Goal: Transaction & Acquisition: Obtain resource

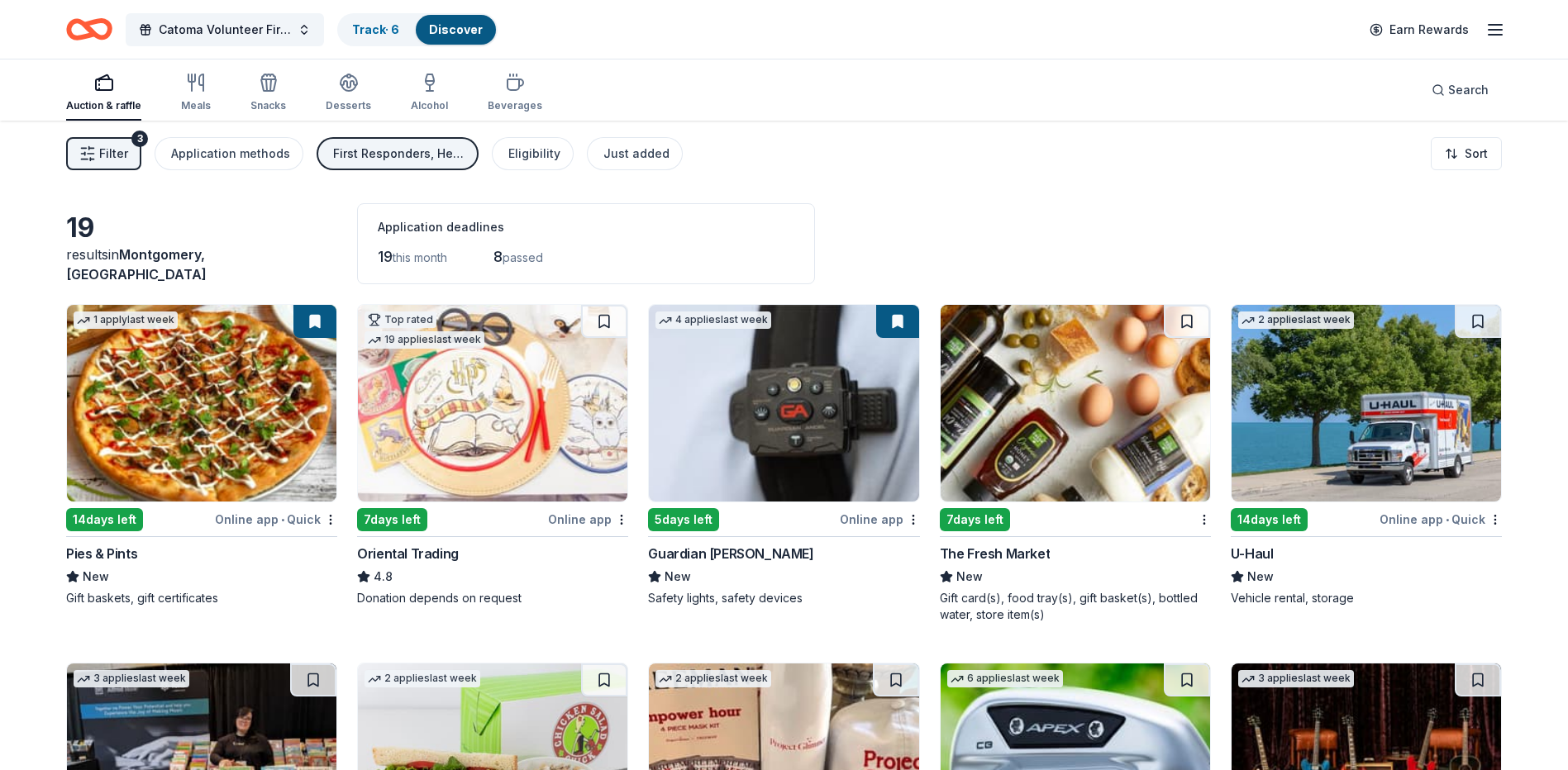
click at [816, 435] on img at bounding box center [784, 403] width 269 height 197
click at [515, 162] on div "Eligibility" at bounding box center [534, 154] width 52 height 20
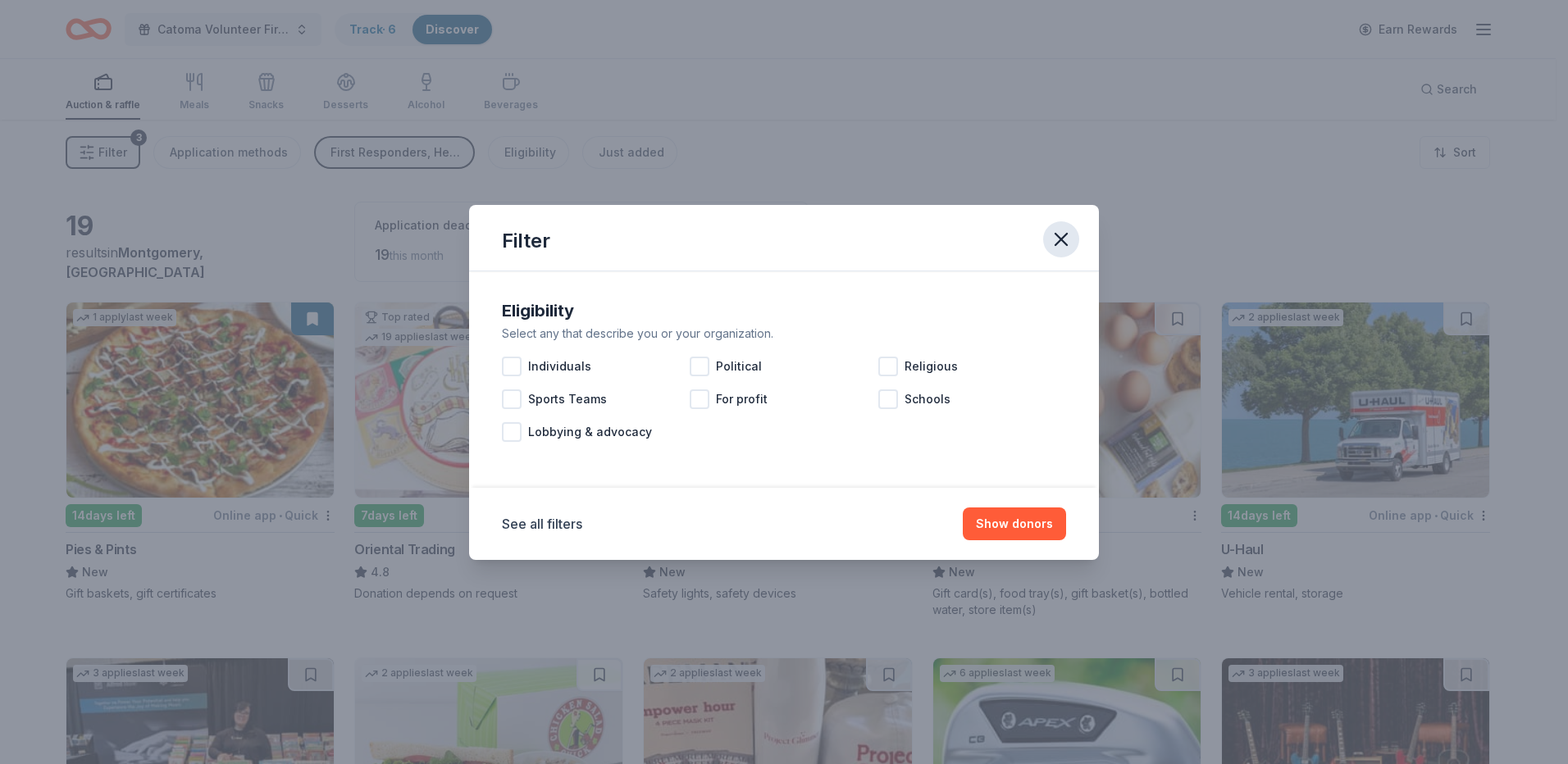
click at [1055, 240] on icon "button" at bounding box center [1061, 239] width 23 height 23
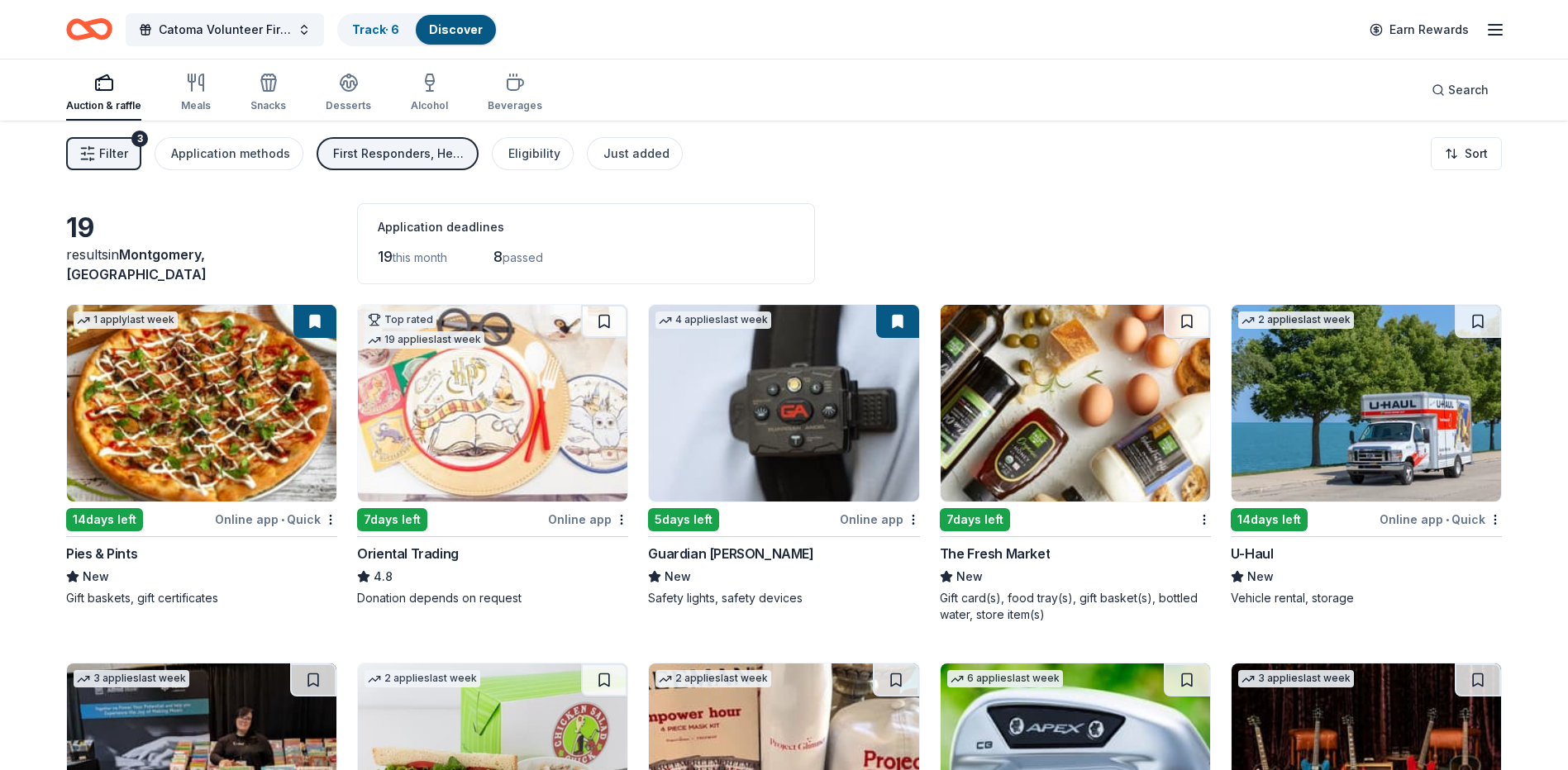
click at [89, 83] on div "button" at bounding box center [103, 82] width 75 height 20
click at [1469, 91] on span "Search" at bounding box center [1469, 90] width 41 height 20
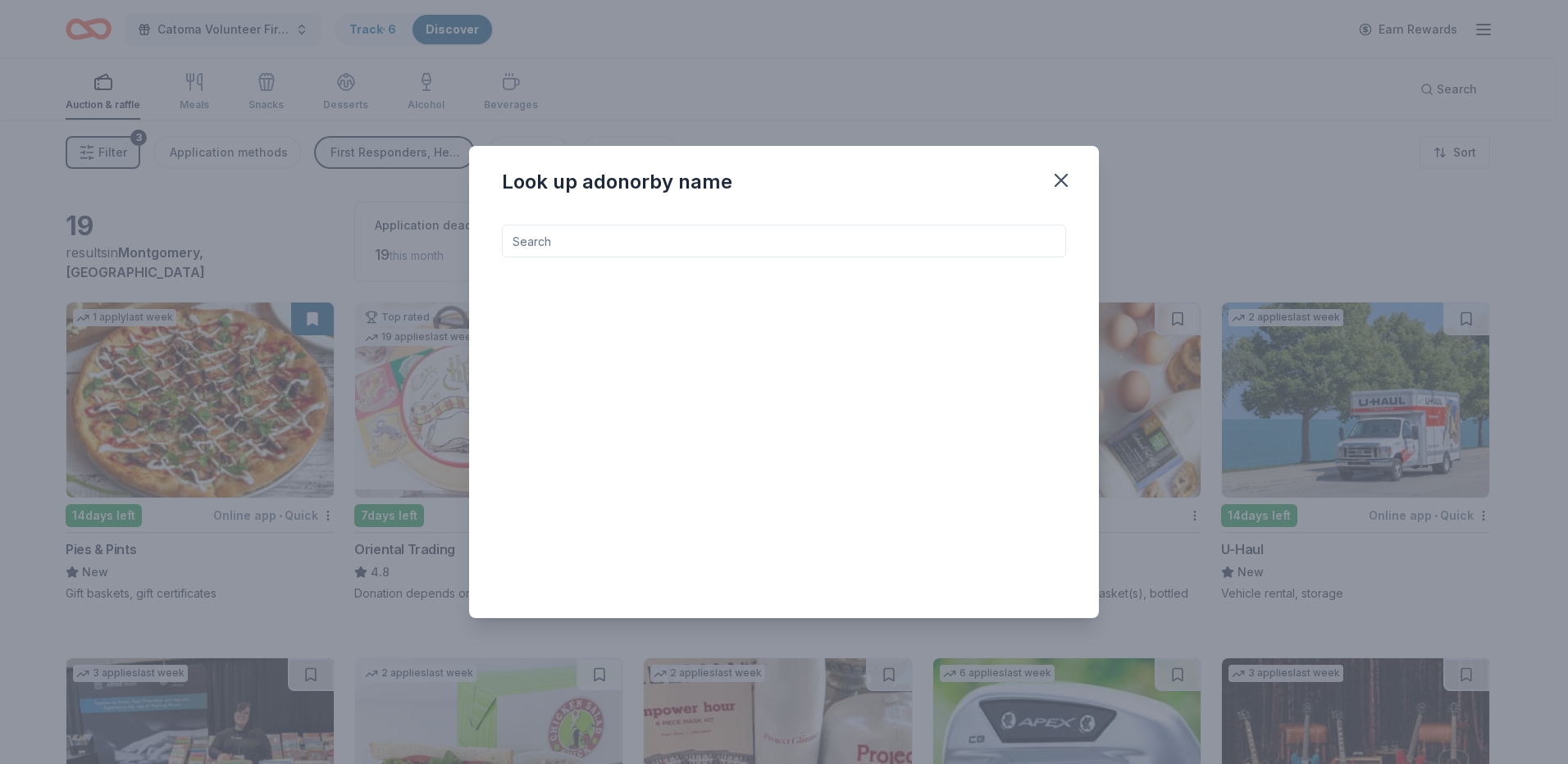
click at [765, 234] on input at bounding box center [783, 240] width 564 height 33
type input "walmart"
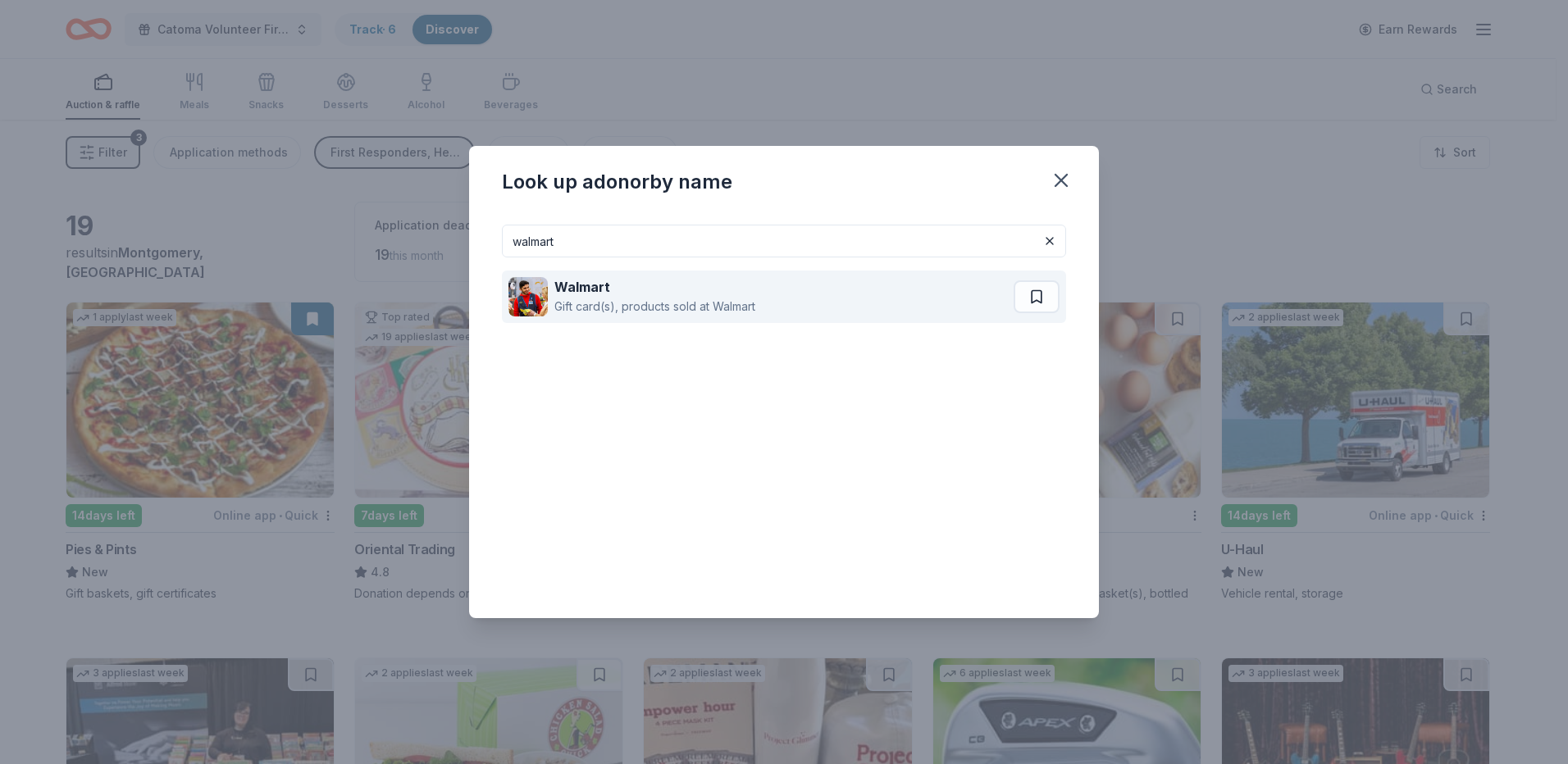
click at [514, 296] on img at bounding box center [528, 297] width 39 height 39
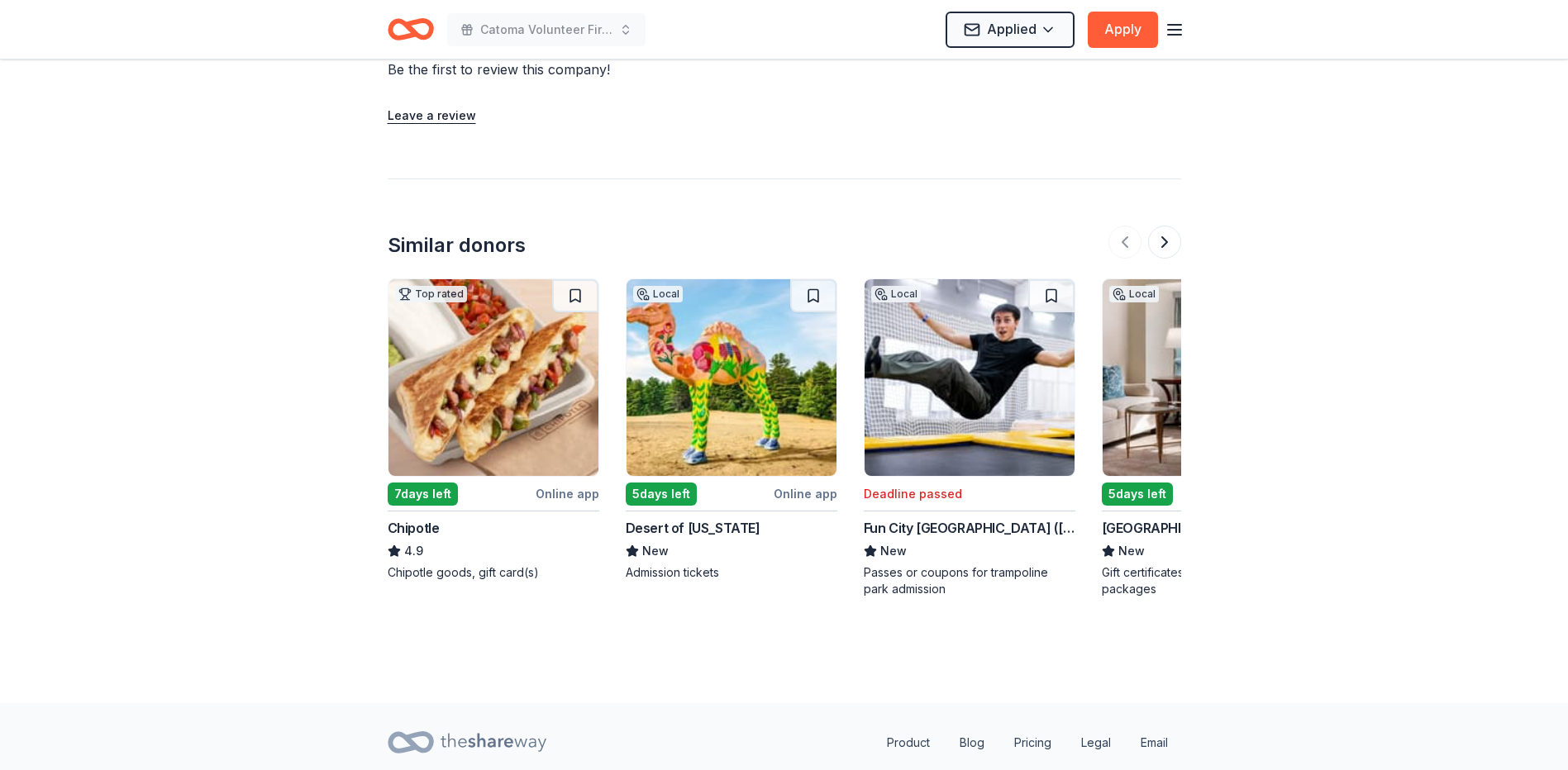
scroll to position [1539, 0]
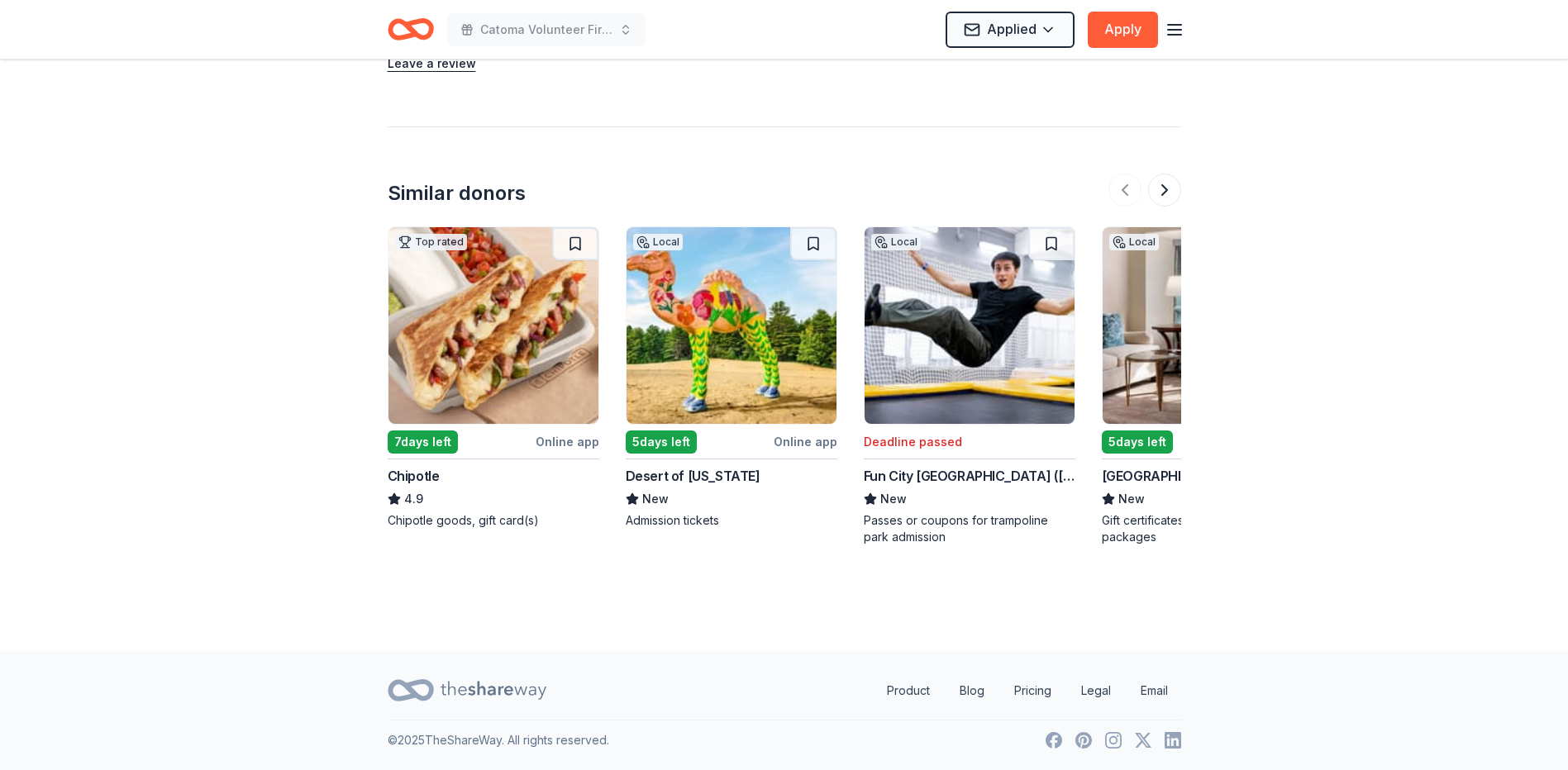
click at [935, 331] on img at bounding box center [969, 325] width 210 height 197
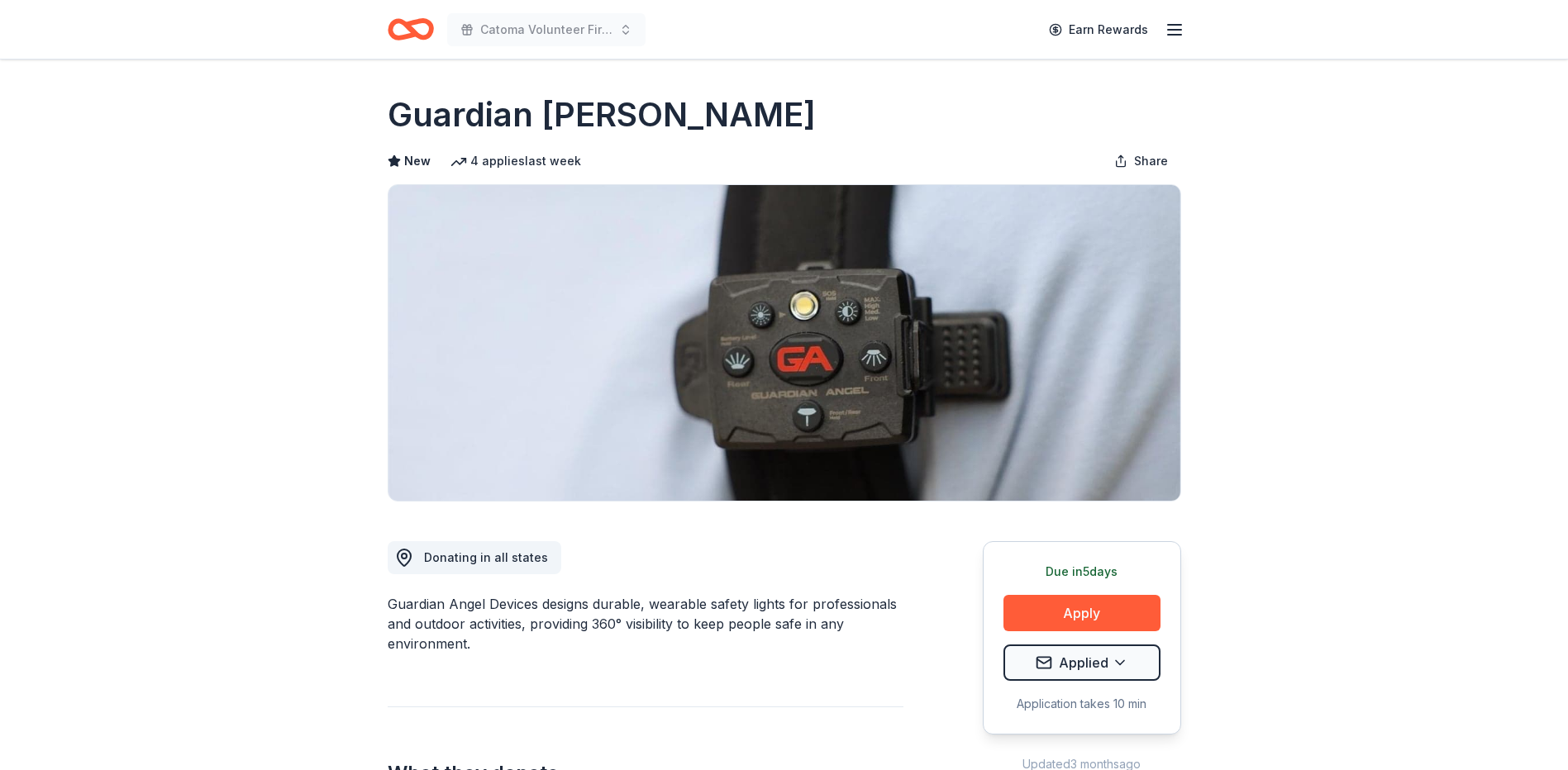
scroll to position [0, 0]
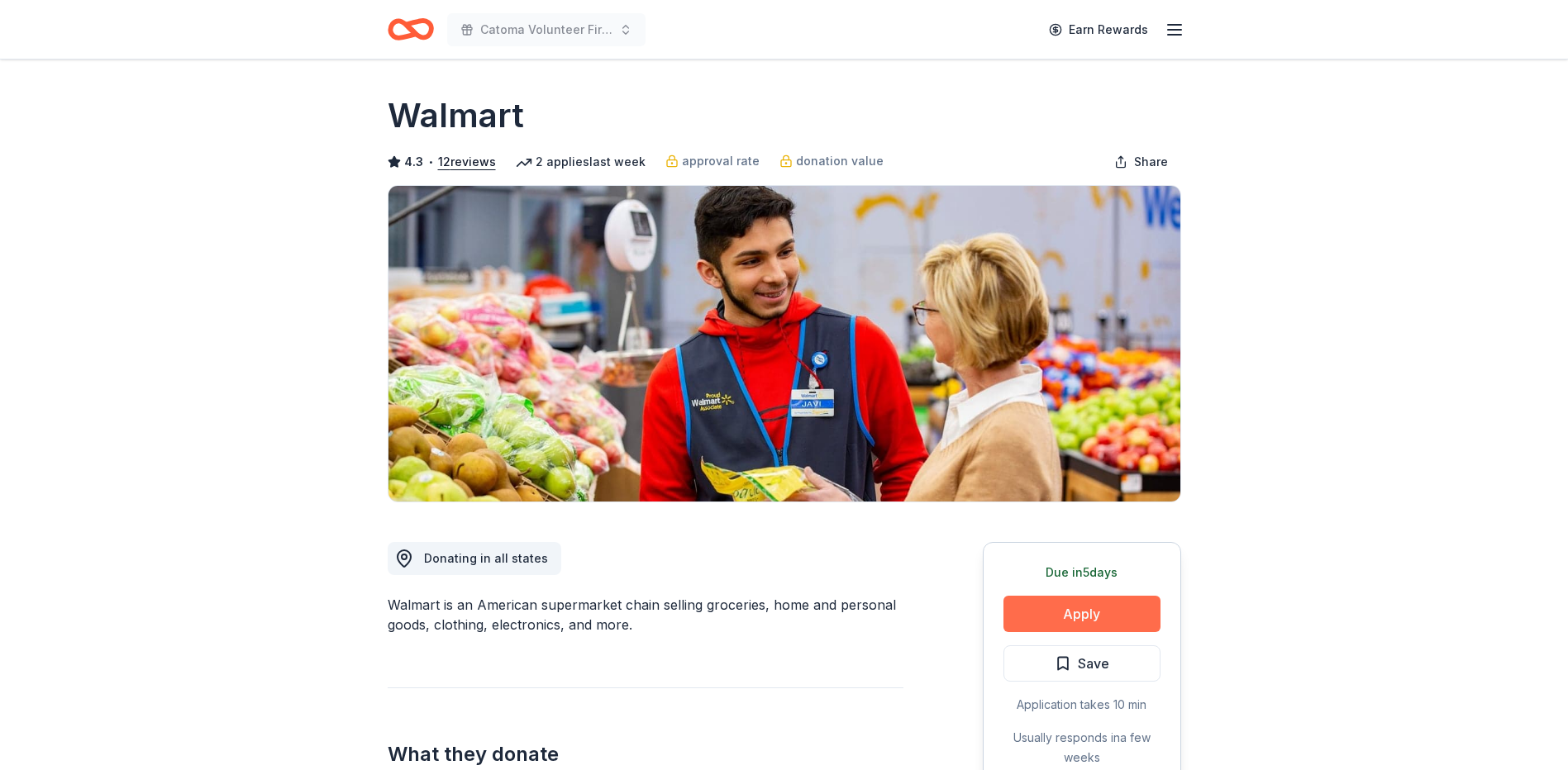
click at [1076, 613] on button "Apply" at bounding box center [1082, 614] width 157 height 36
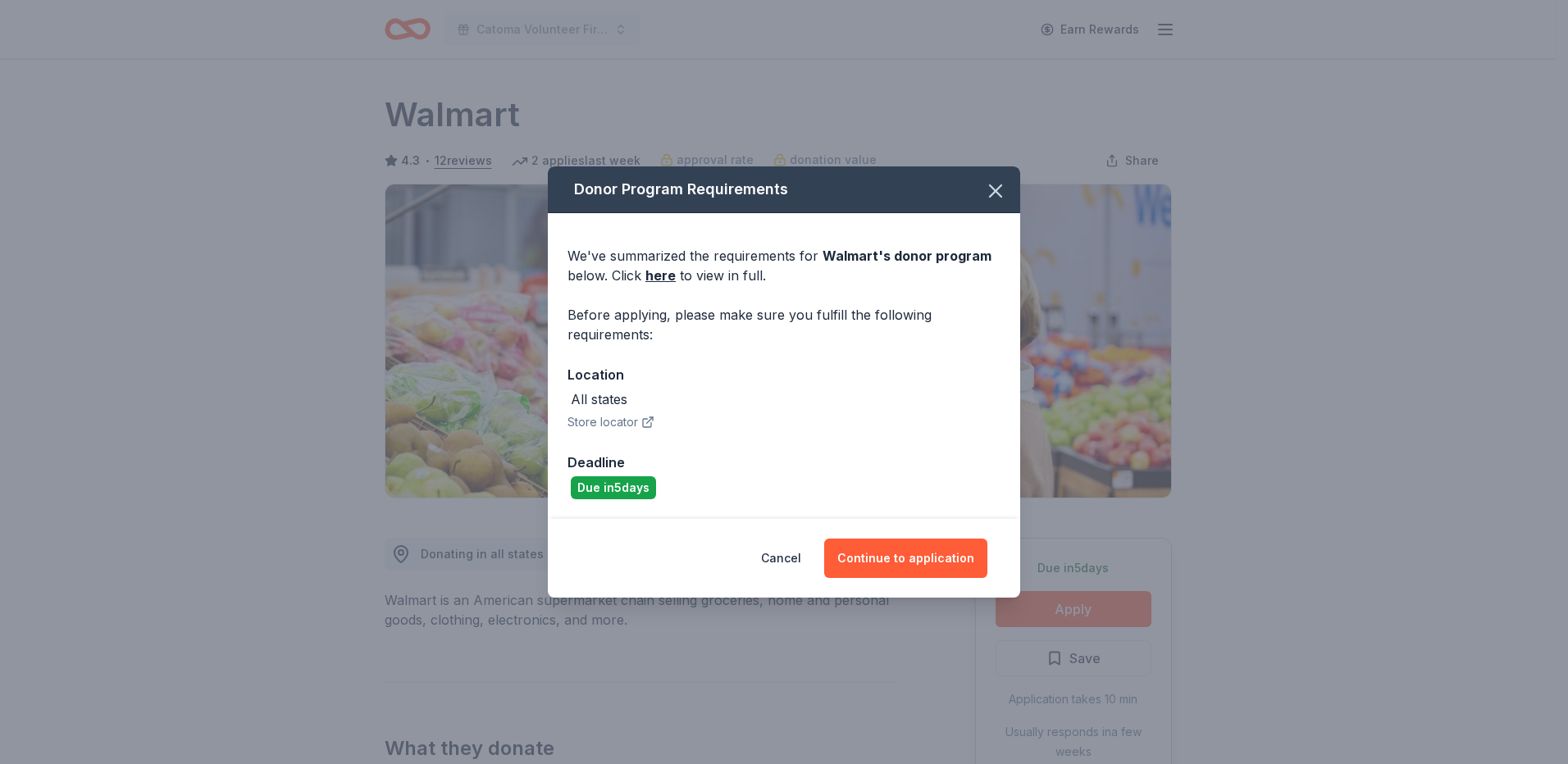
click at [963, 578] on div "Cancel Continue to application" at bounding box center [784, 559] width 473 height 79
click at [922, 558] on button "Continue to application" at bounding box center [906, 559] width 163 height 39
